Goal: Information Seeking & Learning: Learn about a topic

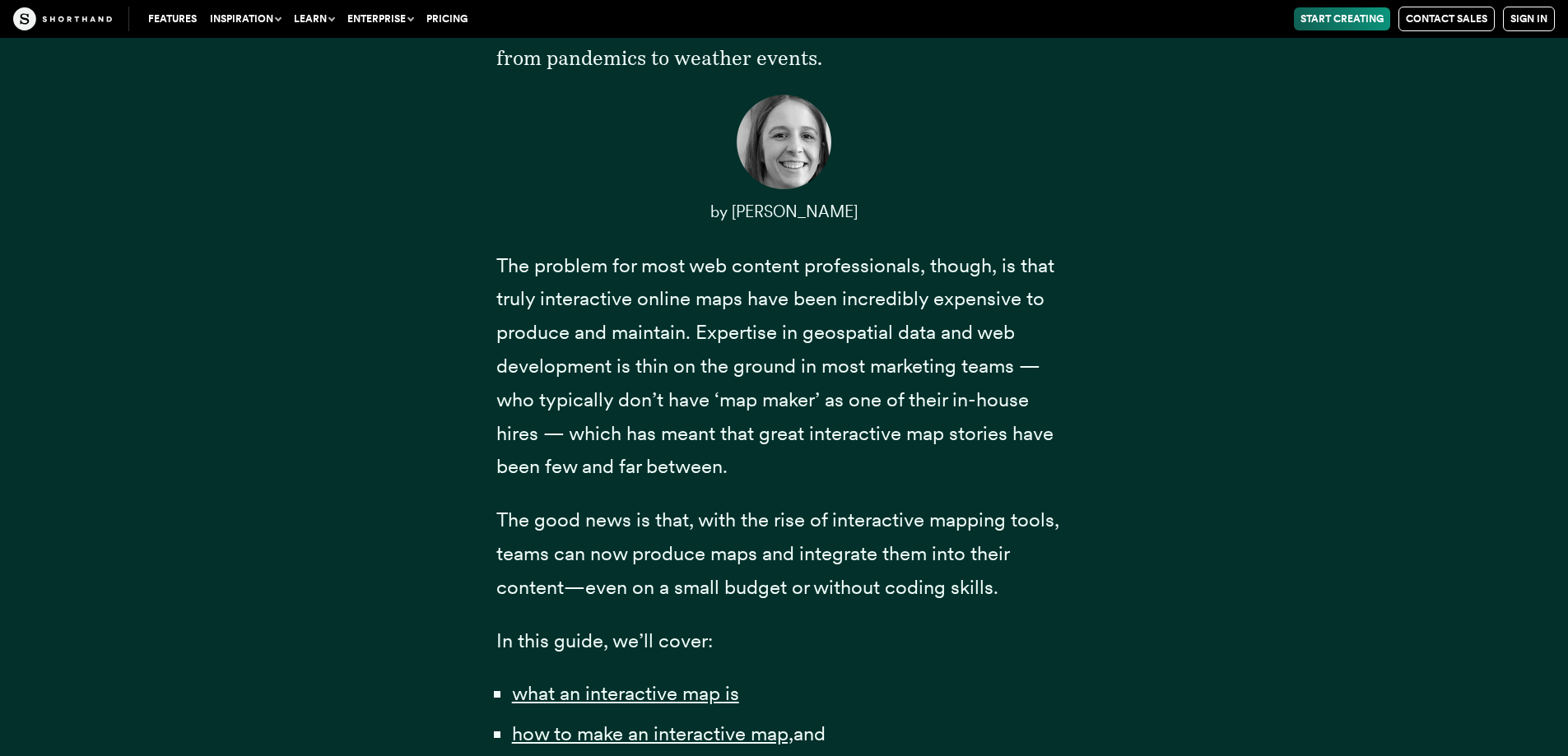
scroll to position [610, 0]
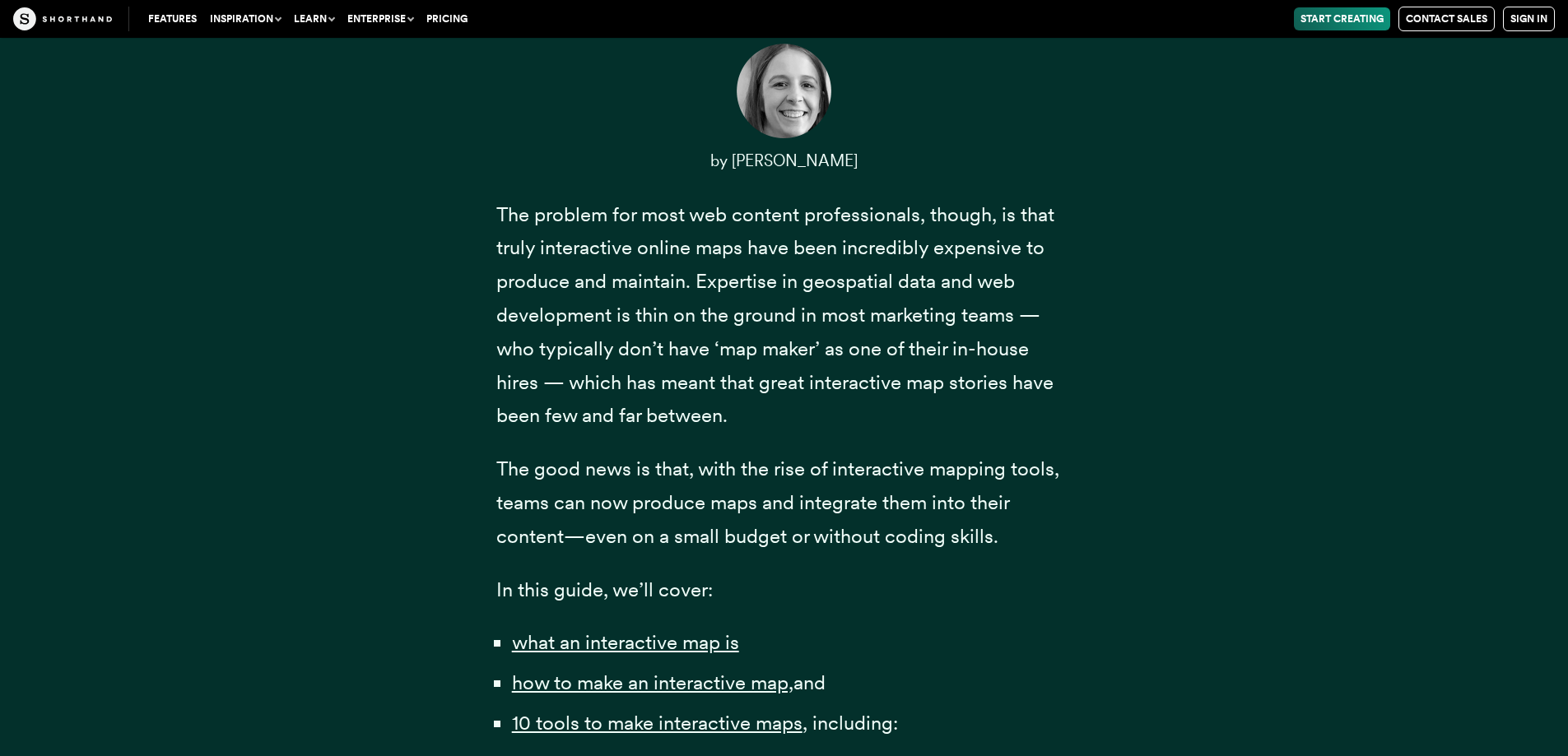
click at [1266, 363] on div "Content professionals — from journalists to marketers — have long understood th…" at bounding box center [785, 558] width 1284 height 1496
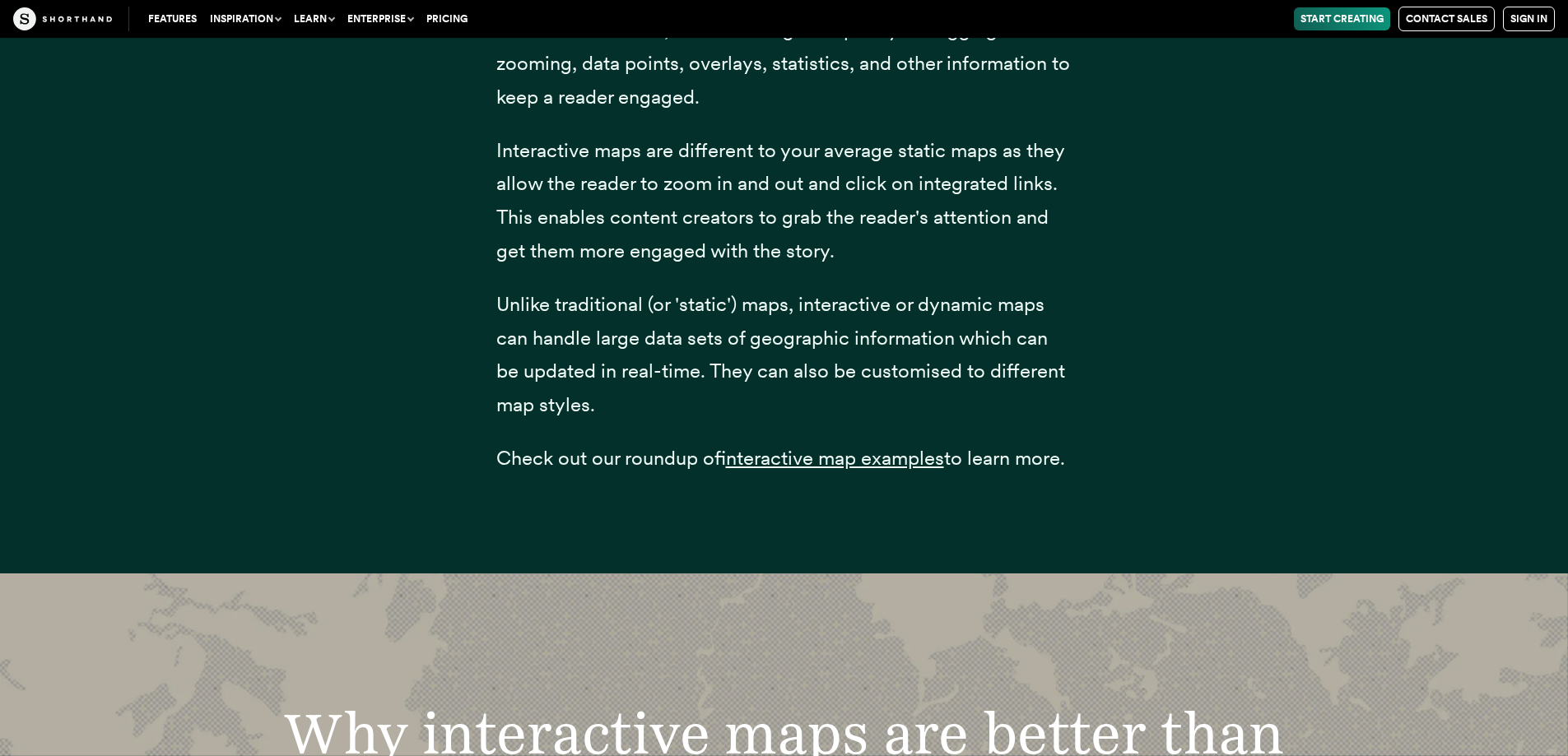
scroll to position [2815, 0]
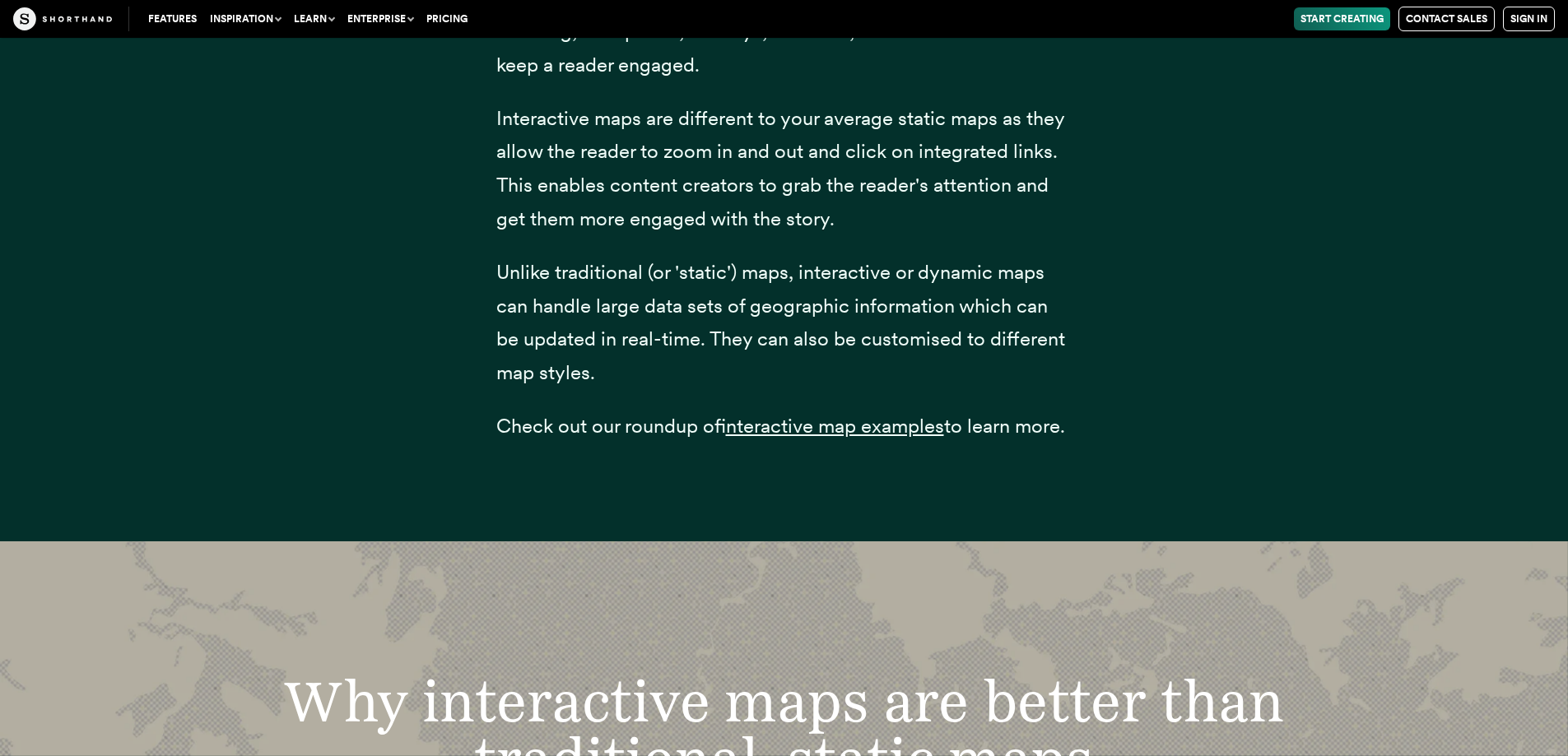
click at [1338, 253] on div "An interactive map is a form of data visualisation that uses interactive featur…" at bounding box center [785, 204] width 1284 height 672
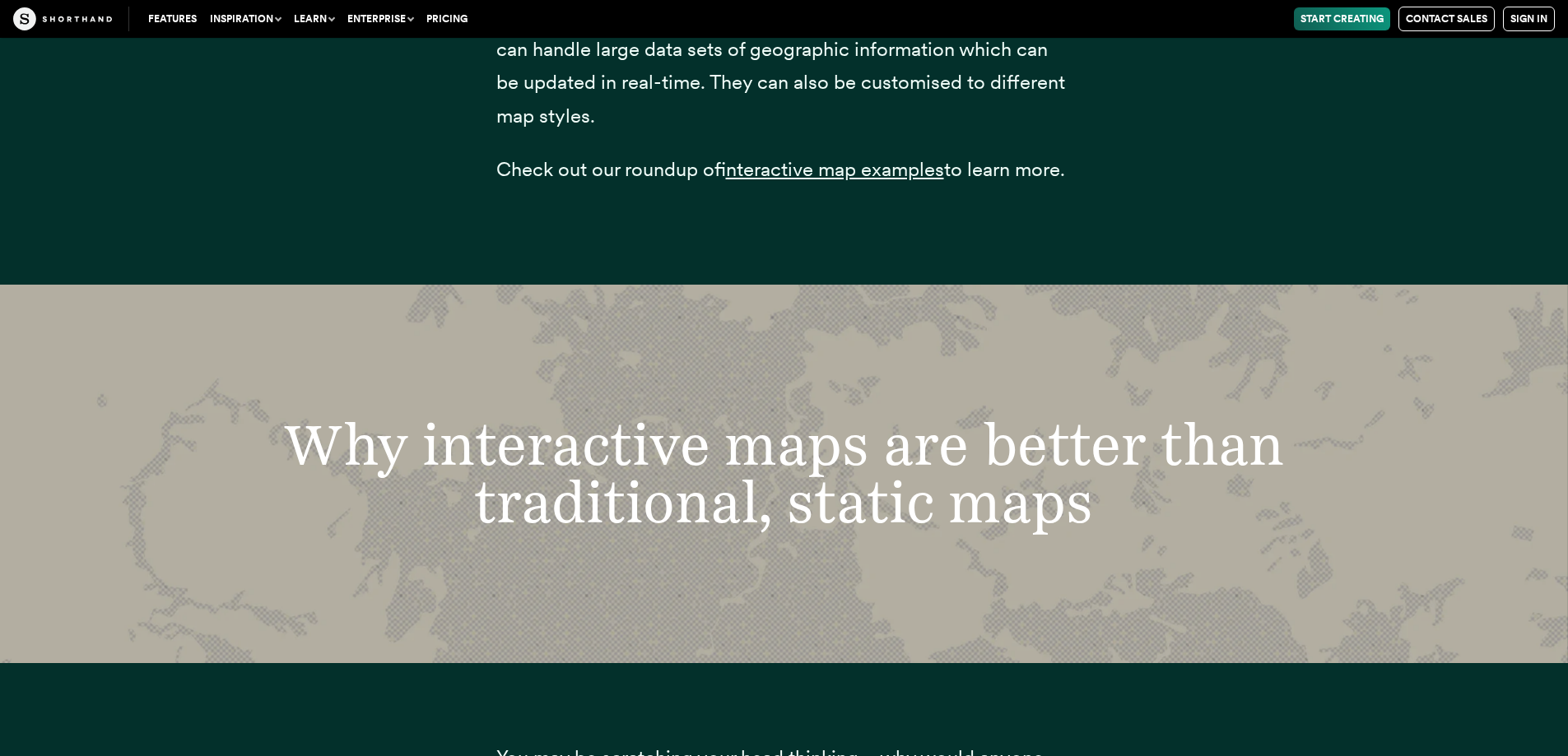
scroll to position [3144, 0]
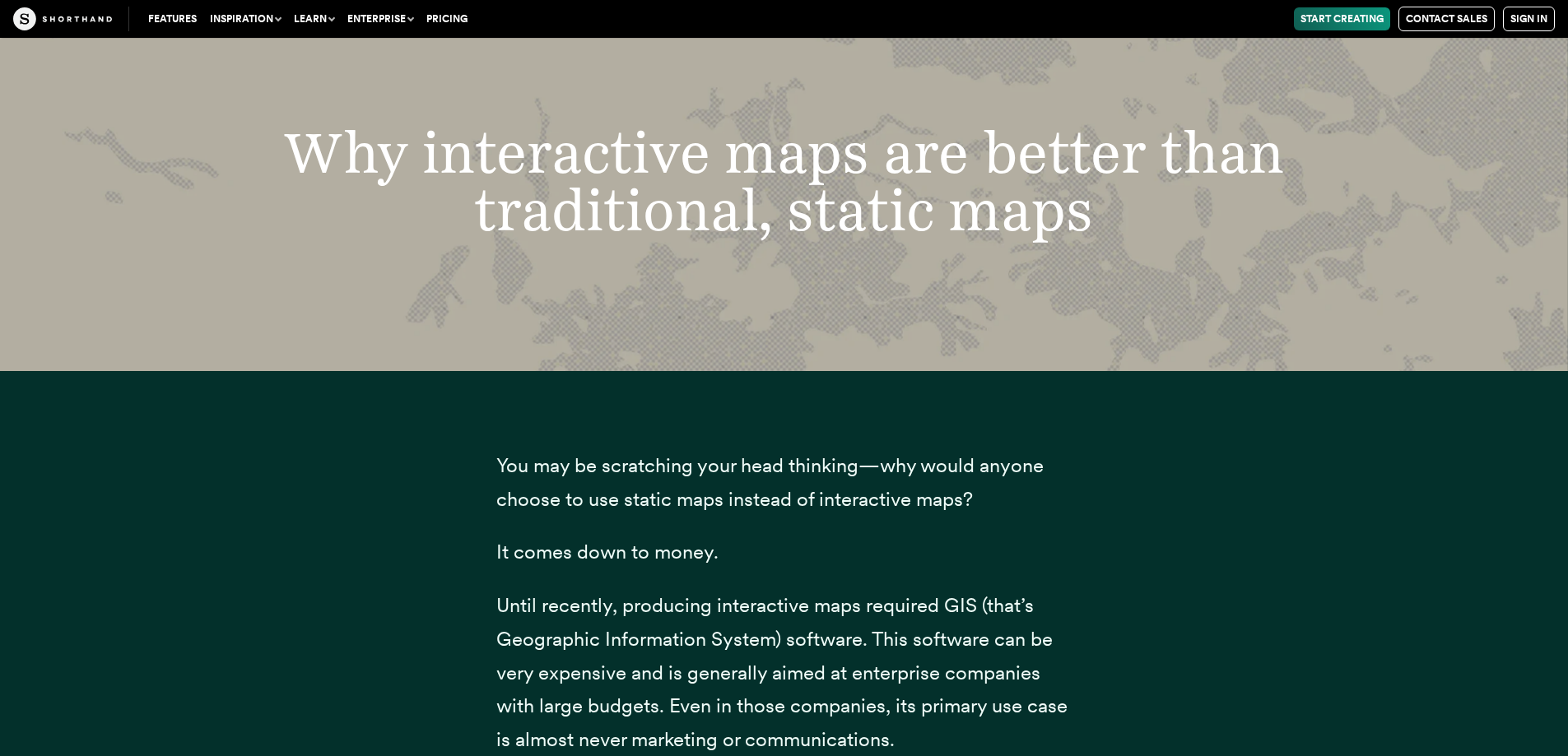
click at [1338, 253] on div "Why interactive maps are better than traditional, static maps" at bounding box center [784, 182] width 1568 height 378
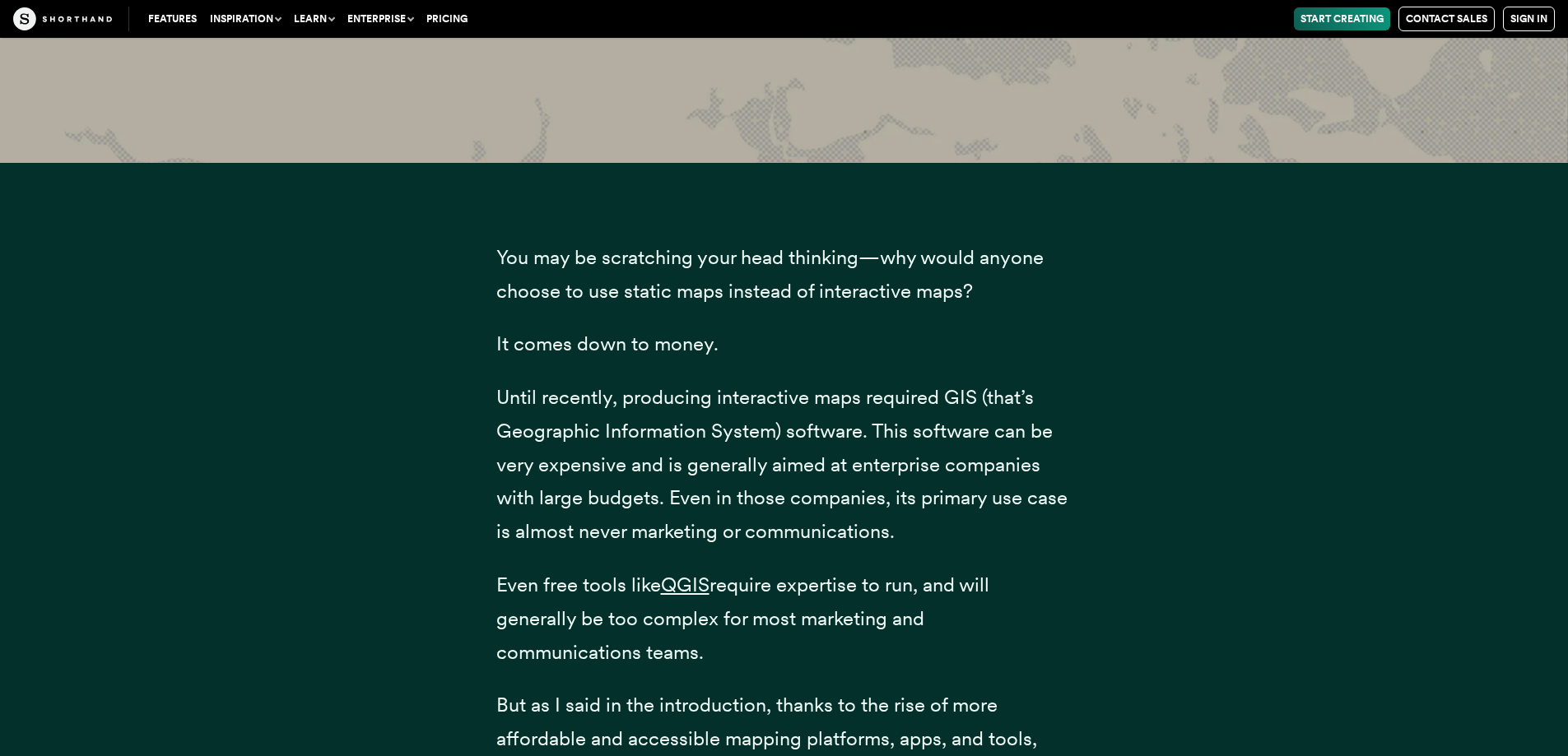
click at [1338, 253] on div "You may be scratching your head thinking—why would anyone choose to use static …" at bounding box center [785, 525] width 1284 height 726
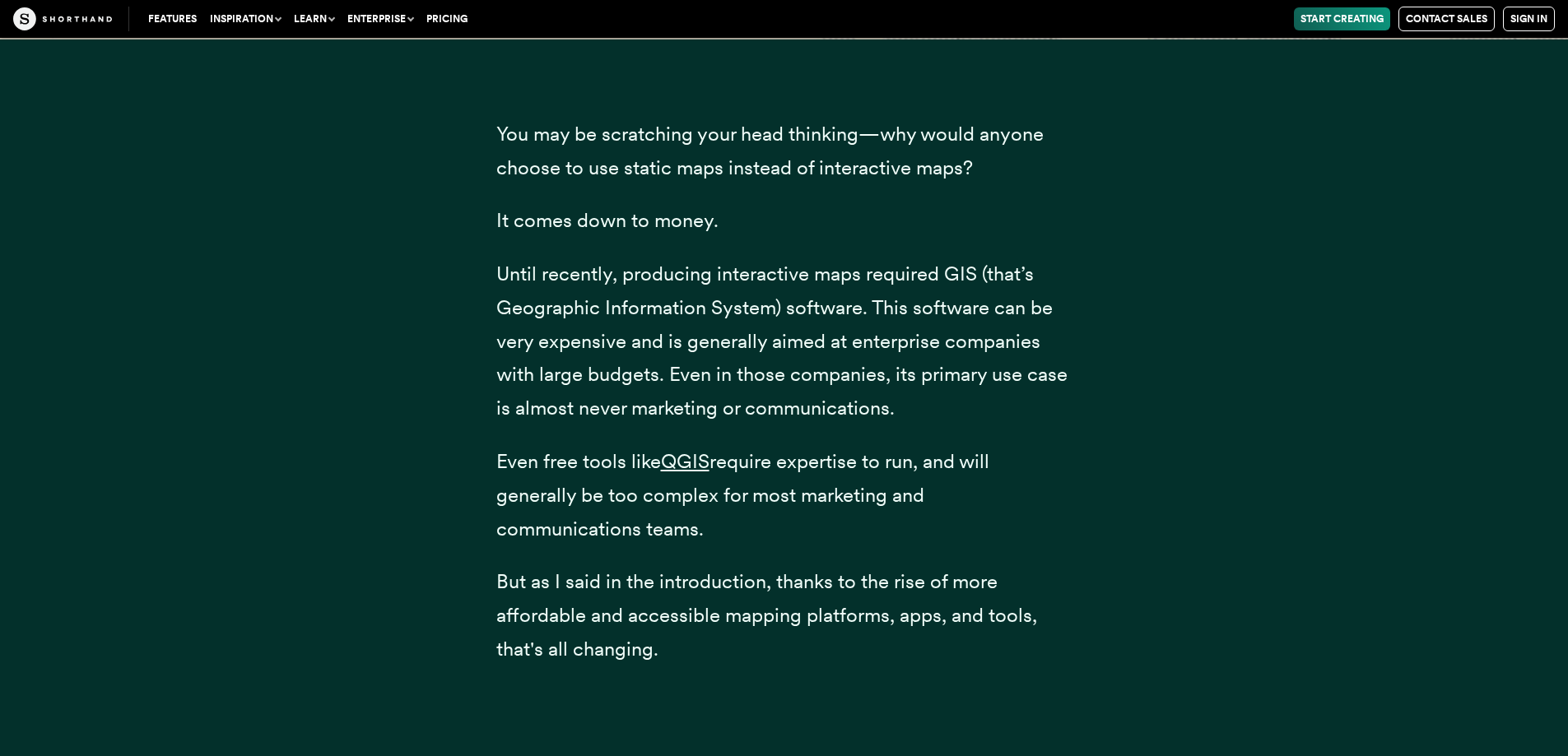
scroll to position [3736, 0]
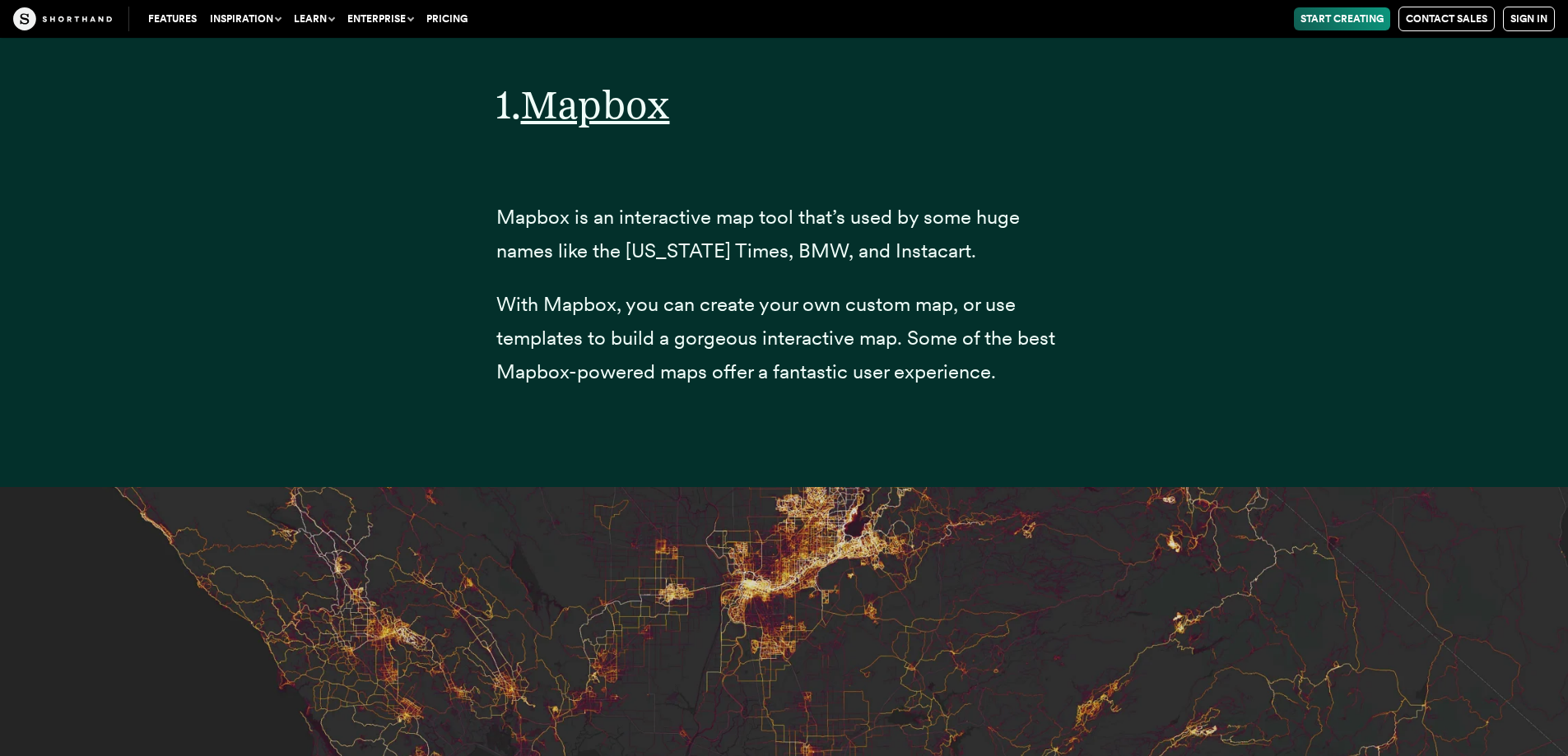
scroll to position [6368, 0]
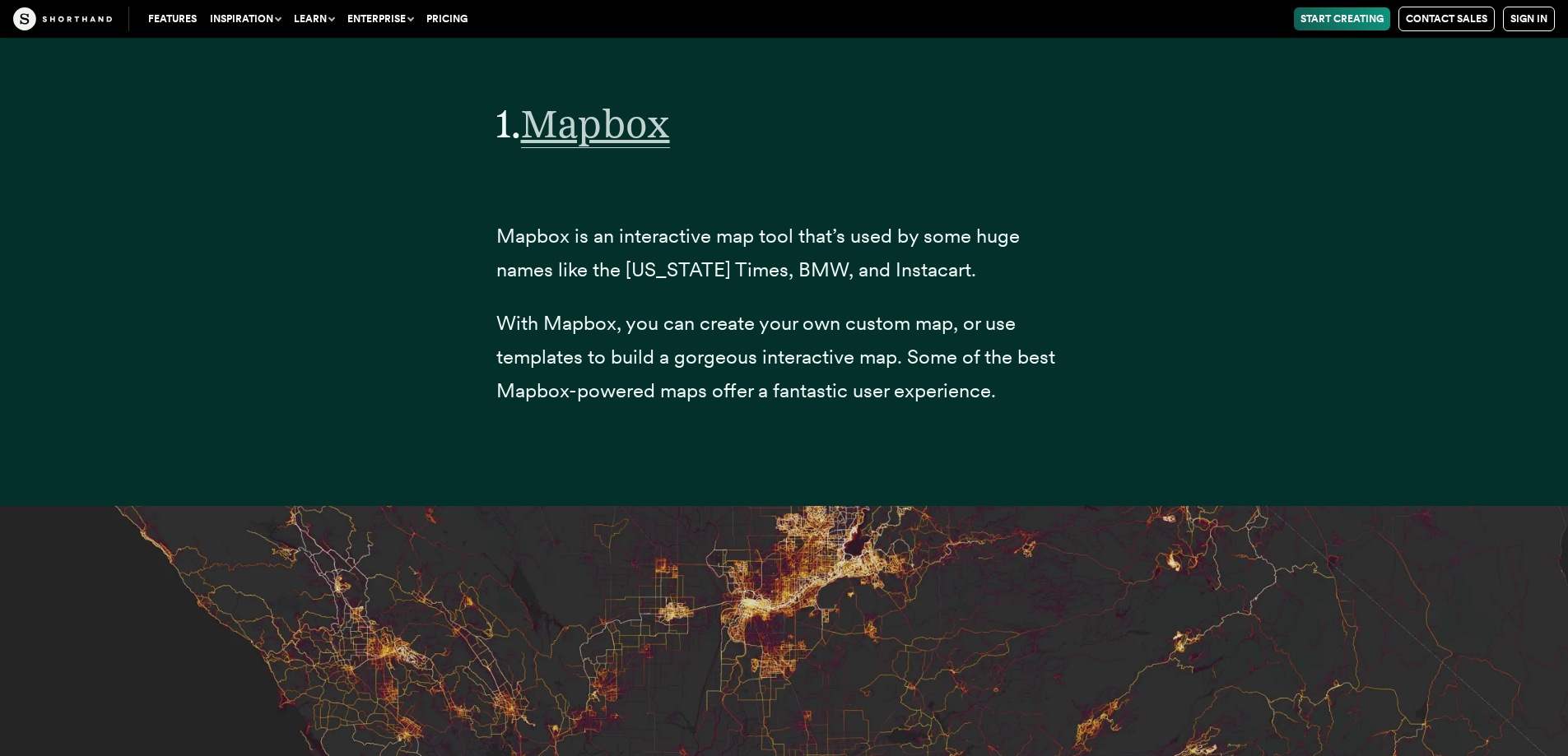
click at [610, 148] on span "Mapbox" at bounding box center [596, 124] width 149 height 48
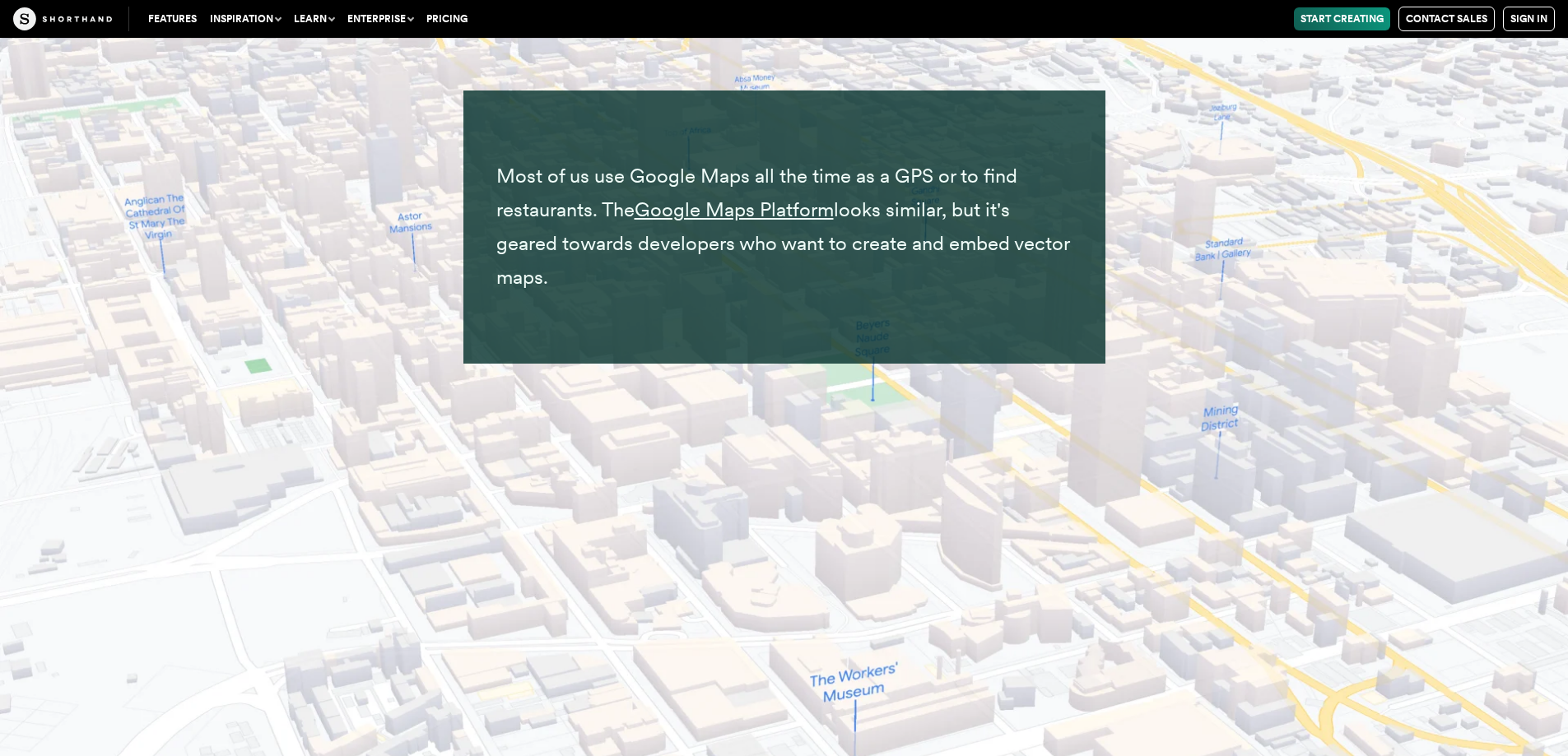
scroll to position [14036, 0]
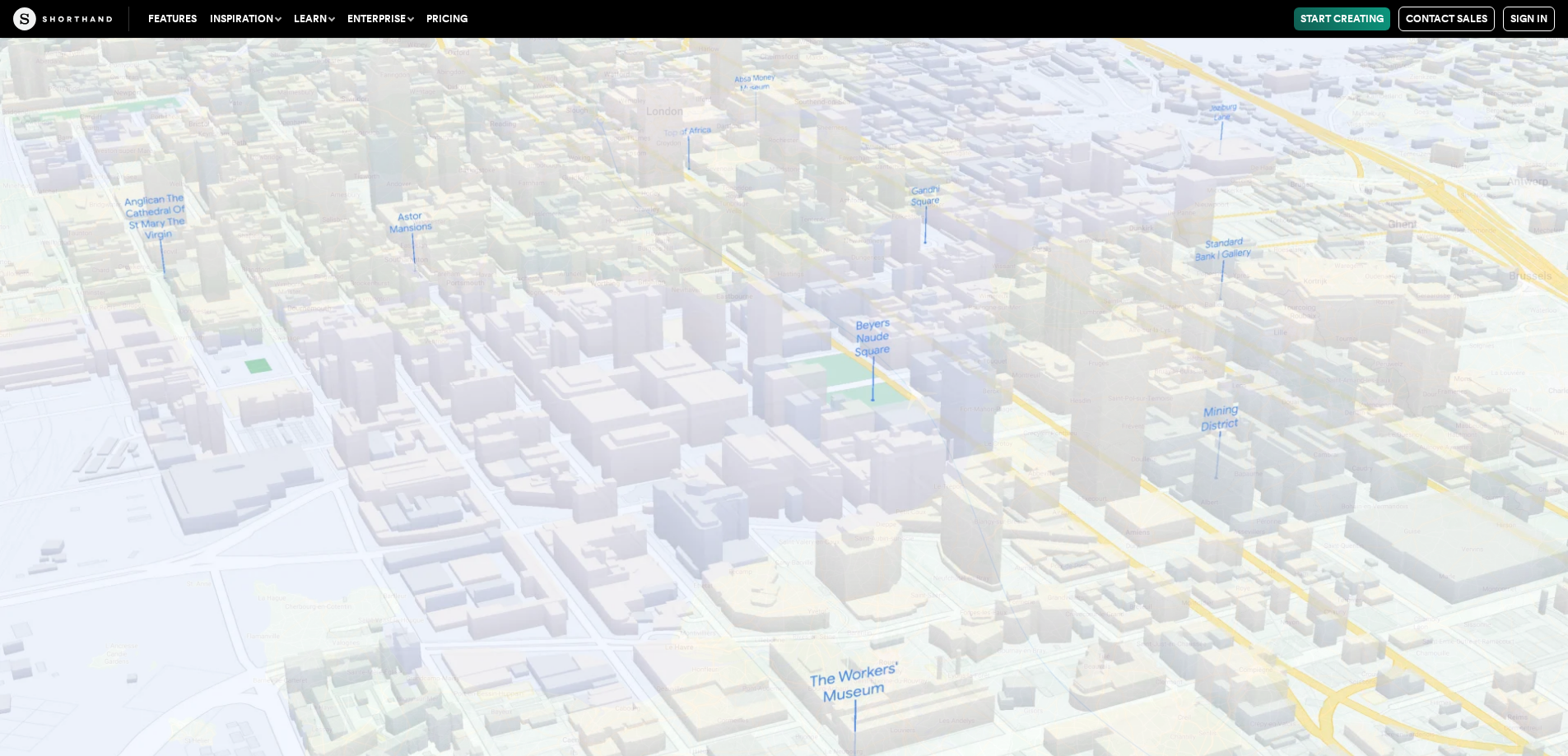
click at [0, 0] on slot at bounding box center [0, 0] width 0 height 0
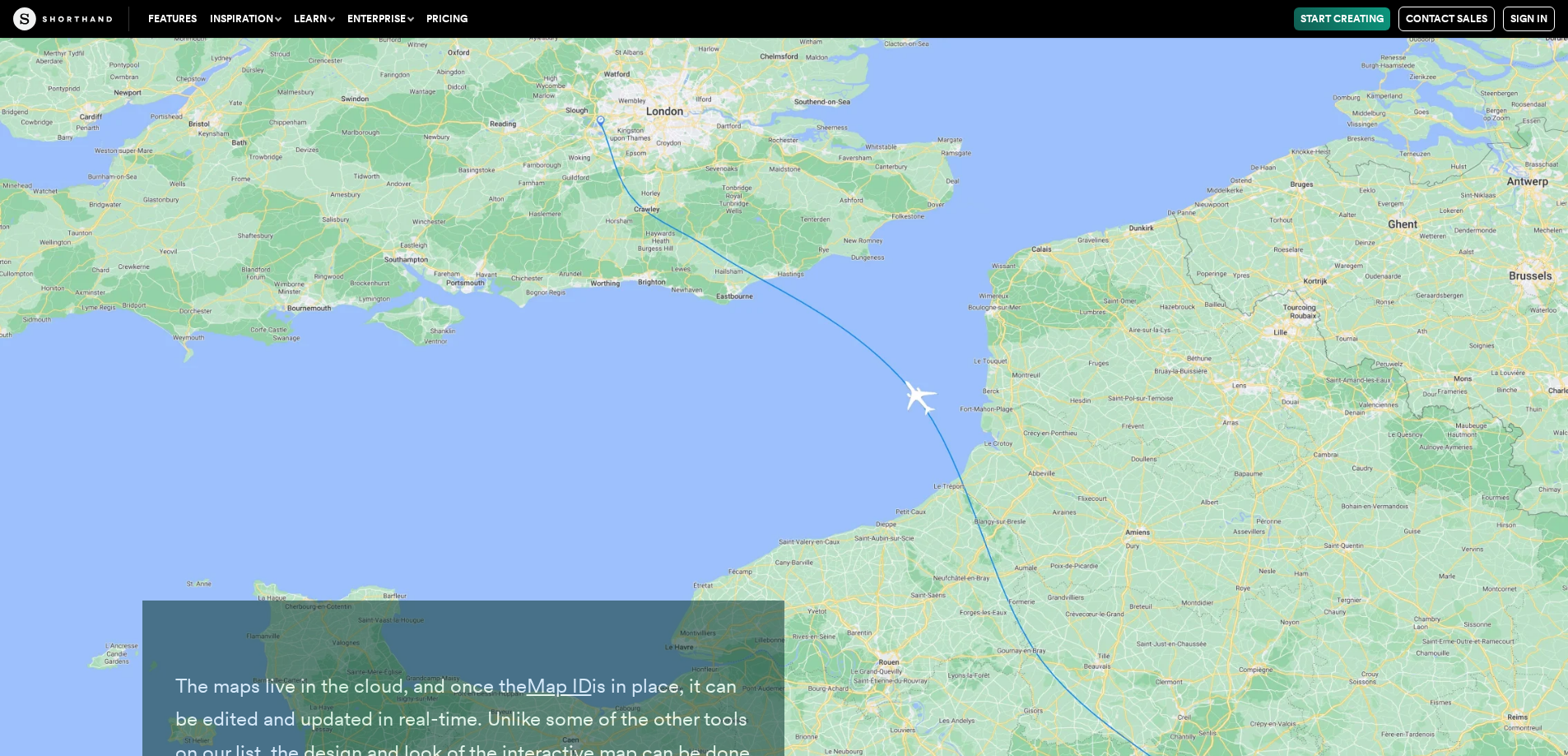
click at [1032, 339] on img at bounding box center [784, 378] width 1568 height 756
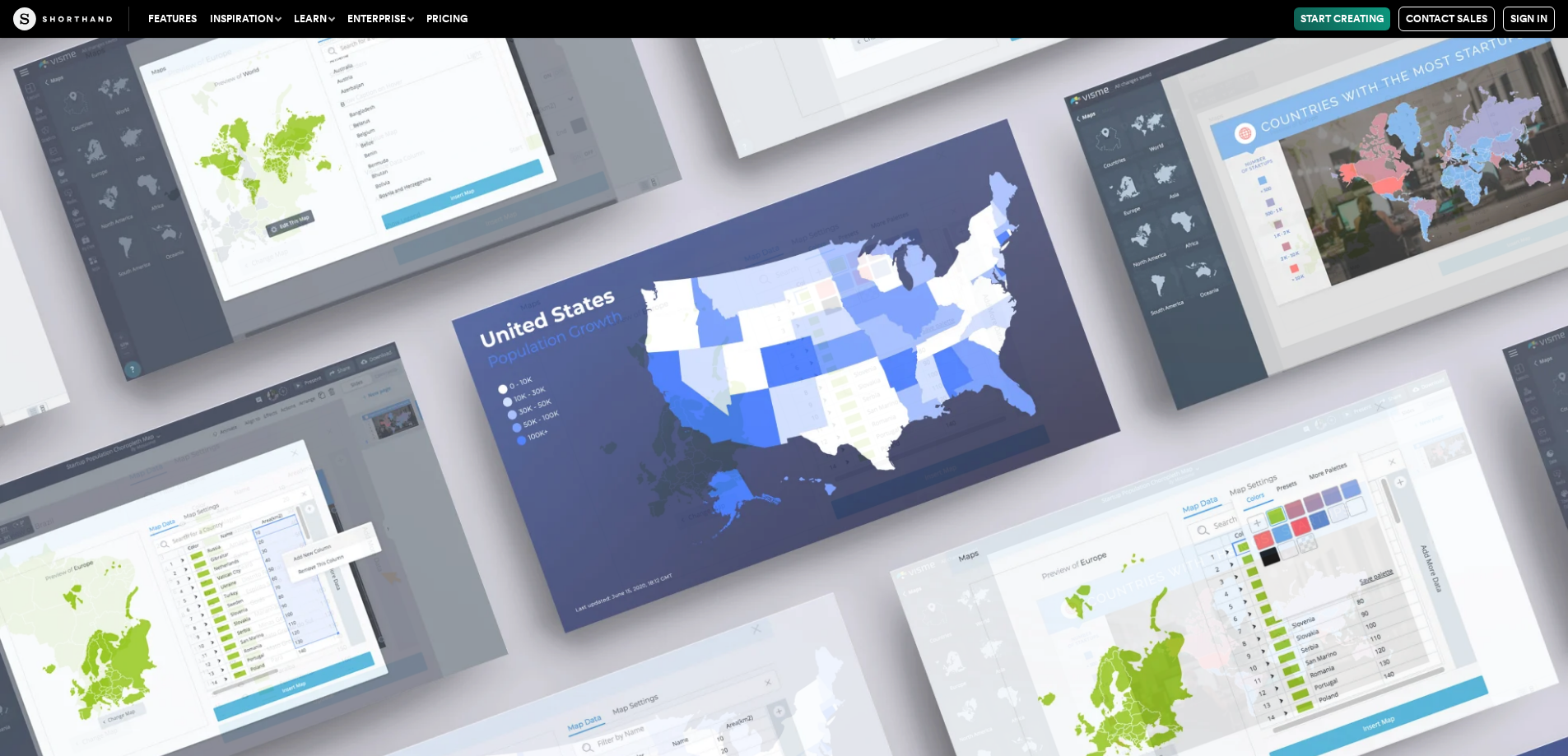
scroll to position [24337, 0]
